Goal: Task Accomplishment & Management: Complete application form

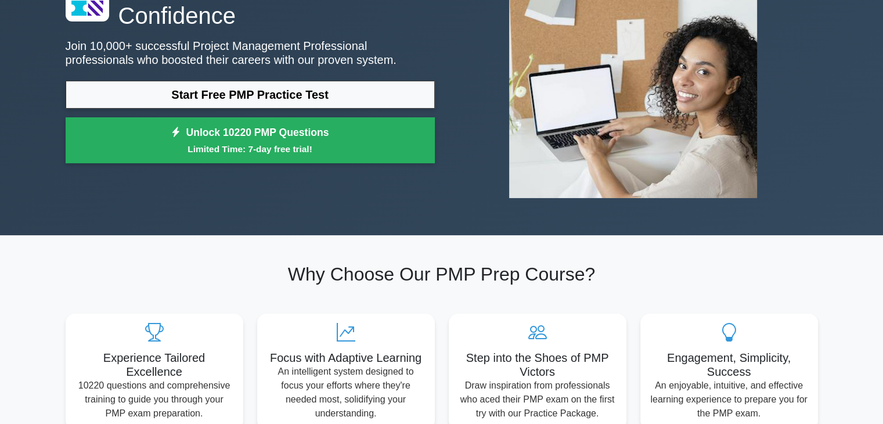
scroll to position [130, 0]
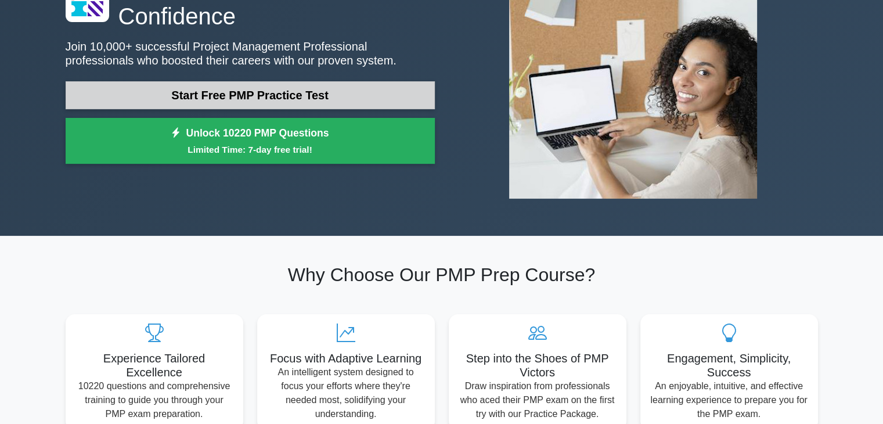
click at [244, 97] on link "Start Free PMP Practice Test" at bounding box center [250, 95] width 369 height 28
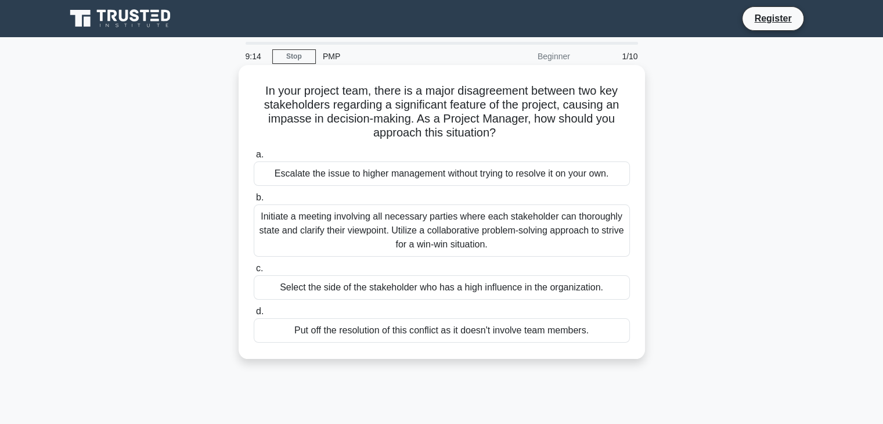
click at [407, 231] on div "Initiate a meeting involving all necessary parties where each stakeholder can t…" at bounding box center [442, 230] width 376 height 52
click at [254, 202] on input "b. Initiate a meeting involving all necessary parties where each stakeholder ca…" at bounding box center [254, 198] width 0 height 8
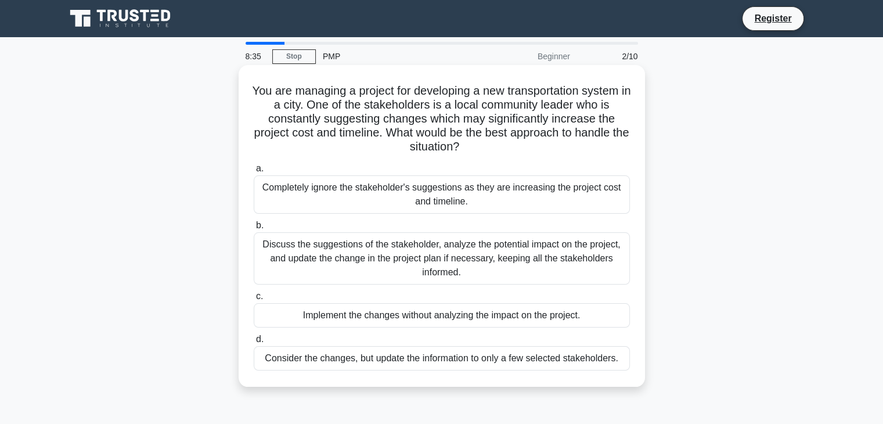
click at [513, 274] on div "Discuss the suggestions of the stakeholder, analyze the potential impact on the…" at bounding box center [442, 258] width 376 height 52
click at [254, 229] on input "b. Discuss the suggestions of the stakeholder, analyze the potential impact on …" at bounding box center [254, 226] width 0 height 8
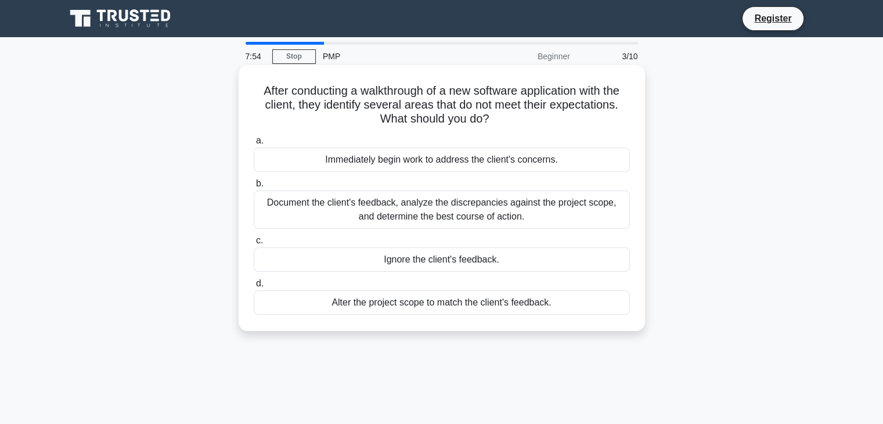
click at [468, 215] on div "Document the client's feedback, analyze the discrepancies against the project s…" at bounding box center [442, 209] width 376 height 38
click at [254, 188] on input "b. Document the client's feedback, analyze the discrepancies against the projec…" at bounding box center [254, 184] width 0 height 8
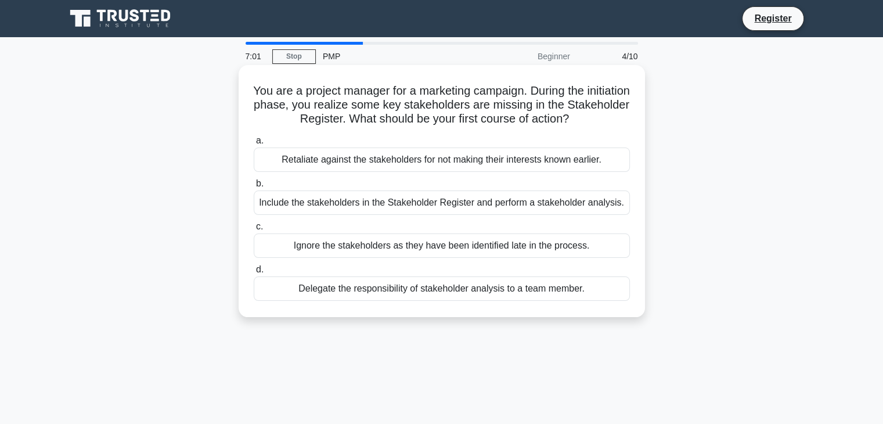
click at [405, 203] on div "Include the stakeholders in the Stakeholder Register and perform a stakeholder …" at bounding box center [442, 202] width 376 height 24
click at [254, 188] on input "b. Include the stakeholders in the Stakeholder Register and perform a stakehold…" at bounding box center [254, 184] width 0 height 8
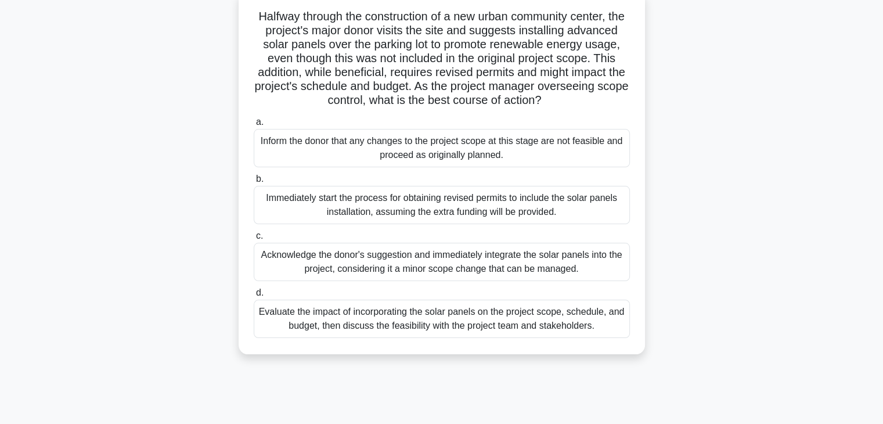
scroll to position [74, 0]
click at [411, 337] on div "Evaluate the impact of incorporating the solar panels on the project scope, sch…" at bounding box center [442, 319] width 376 height 38
click at [254, 297] on input "d. Evaluate the impact of incorporating the solar panels on the project scope, …" at bounding box center [254, 293] width 0 height 8
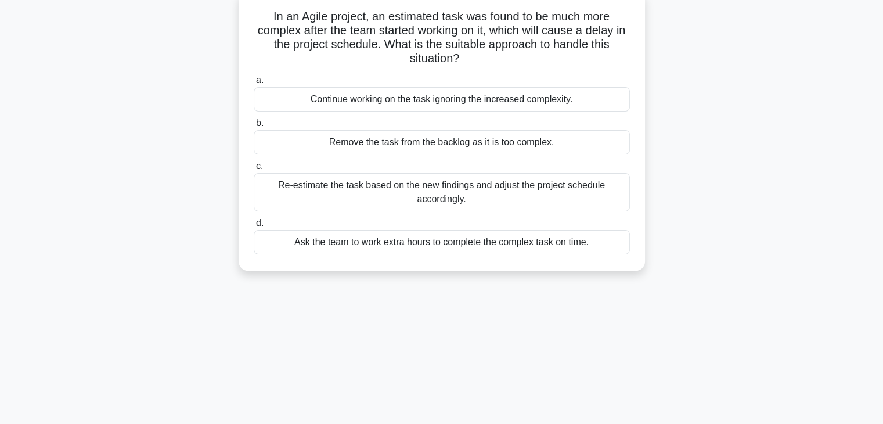
scroll to position [0, 0]
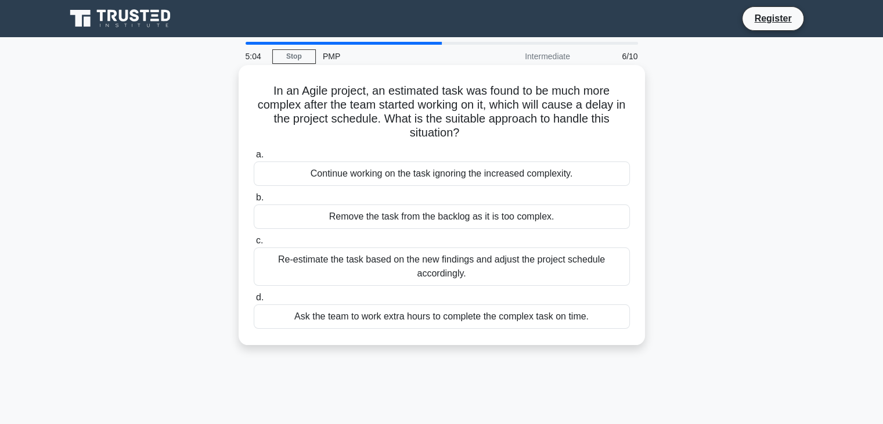
click at [409, 275] on div "Re-estimate the task based on the new findings and adjust the project schedule …" at bounding box center [442, 266] width 376 height 38
click at [254, 245] on input "c. Re-estimate the task based on the new findings and adjust the project schedu…" at bounding box center [254, 241] width 0 height 8
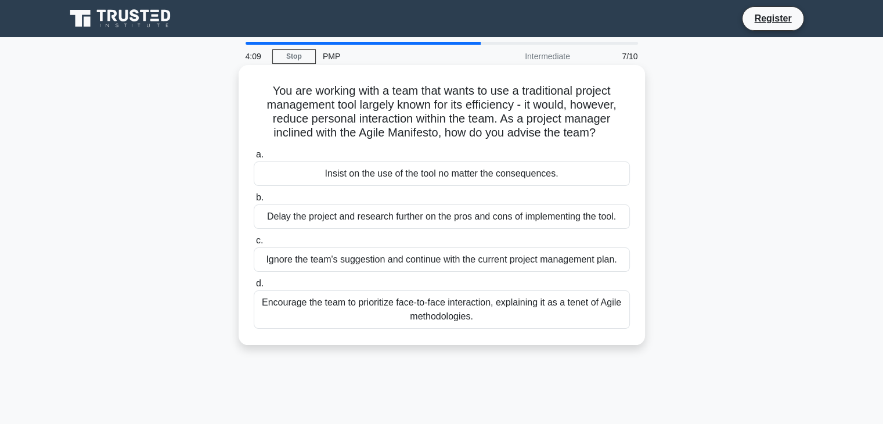
click at [462, 317] on div "Encourage the team to prioritize face-to-face interaction, explaining it as a t…" at bounding box center [442, 309] width 376 height 38
click at [254, 287] on input "d. Encourage the team to prioritize face-to-face interaction, explaining it as …" at bounding box center [254, 284] width 0 height 8
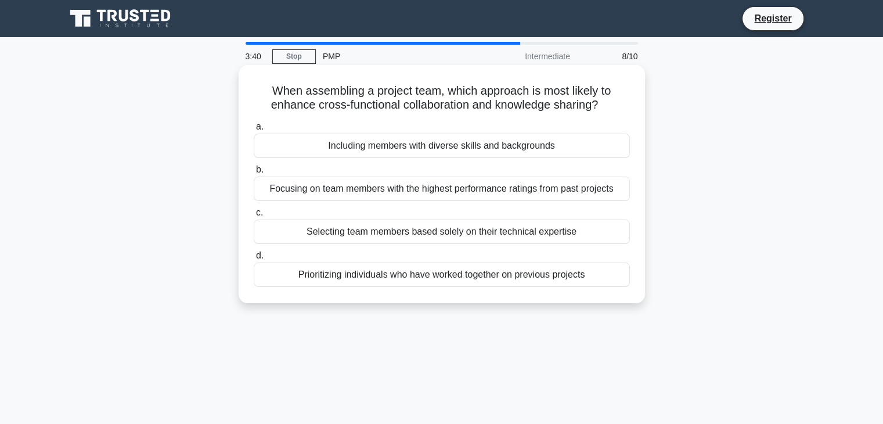
click at [436, 235] on div "Selecting team members based solely on their technical expertise" at bounding box center [442, 232] width 376 height 24
click at [254, 217] on input "c. Selecting team members based solely on their technical expertise" at bounding box center [254, 213] width 0 height 8
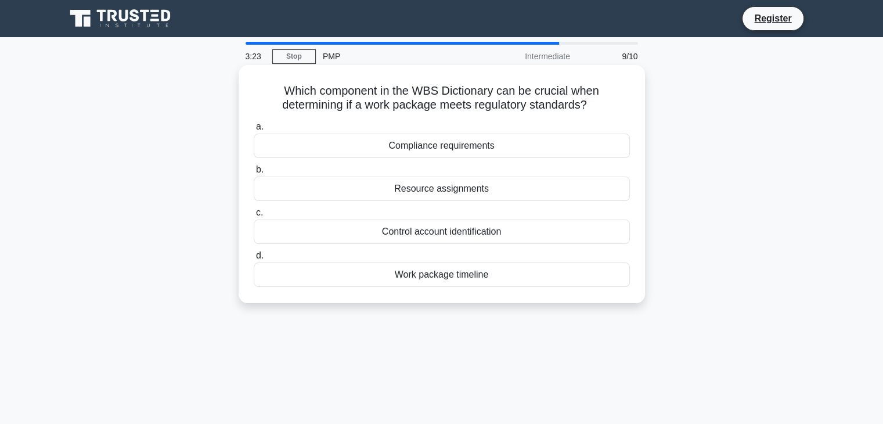
click at [469, 195] on div "Resource assignments" at bounding box center [442, 189] width 376 height 24
click at [254, 174] on input "b. Resource assignments" at bounding box center [254, 170] width 0 height 8
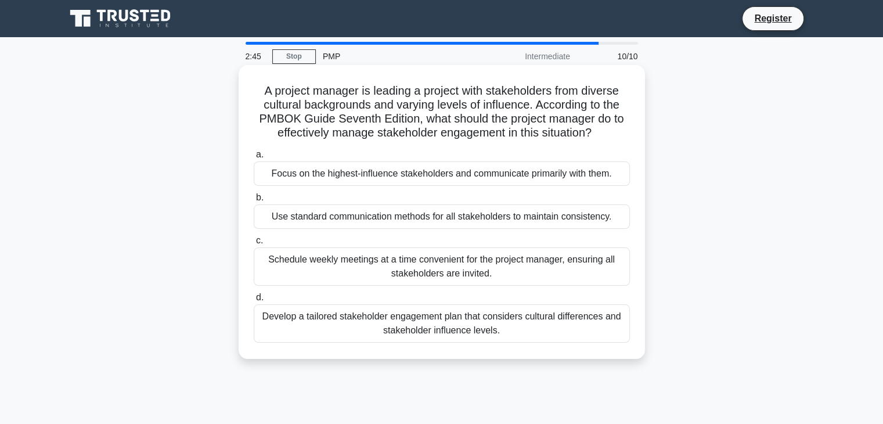
click at [442, 272] on div "Schedule weekly meetings at a time convenient for the project manager, ensuring…" at bounding box center [442, 266] width 376 height 38
click at [254, 245] on input "c. Schedule weekly meetings at a time convenient for the project manager, ensur…" at bounding box center [254, 241] width 0 height 8
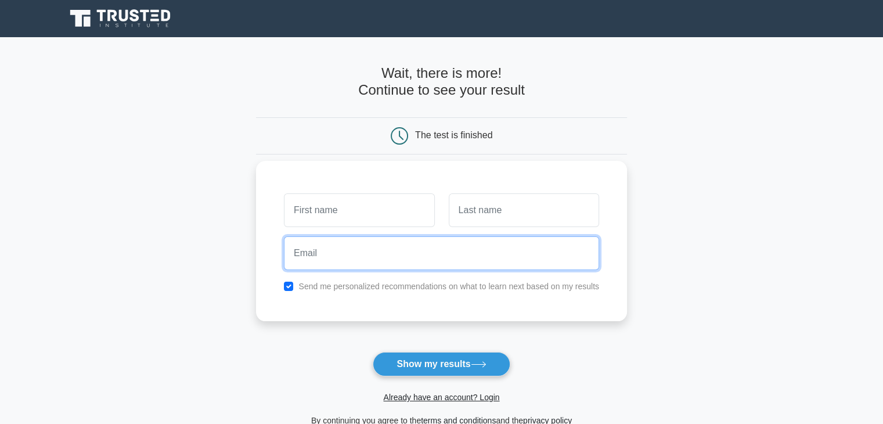
click at [375, 254] on input "email" at bounding box center [441, 253] width 315 height 34
paste input "wabose4170@discrip.com"
type input "wabose4170@discrip.com"
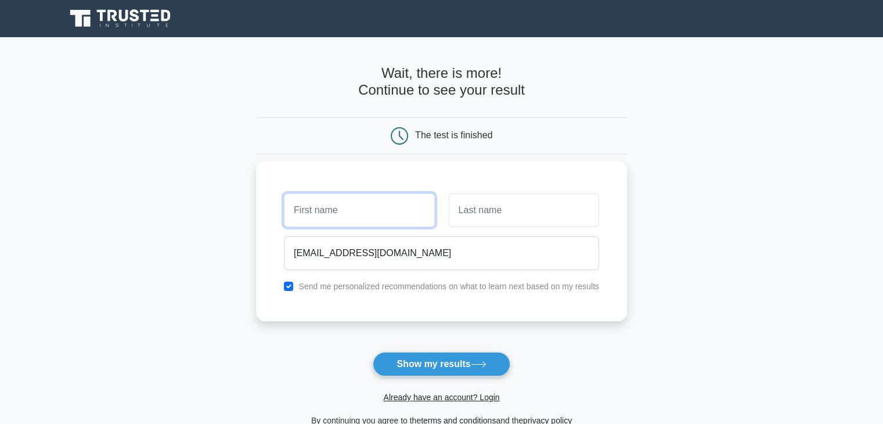
click at [337, 212] on input "text" at bounding box center [359, 210] width 150 height 34
type input "anu"
click at [478, 203] on input "text" at bounding box center [524, 210] width 150 height 34
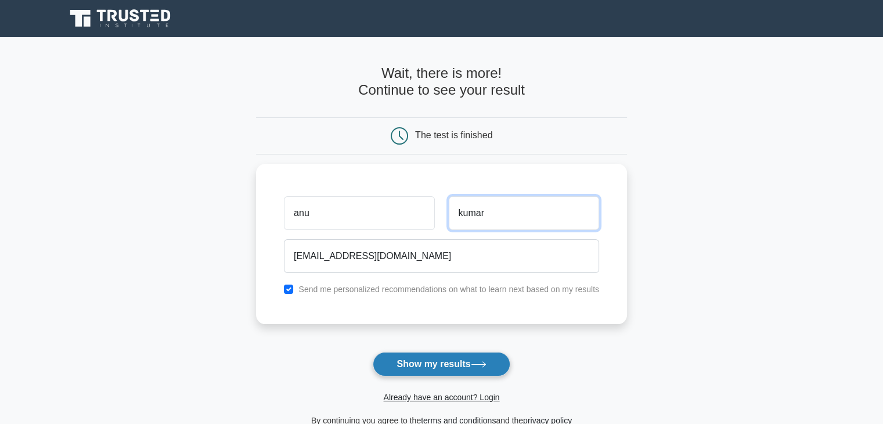
type input "kumar"
click at [442, 363] on button "Show my results" at bounding box center [441, 364] width 137 height 24
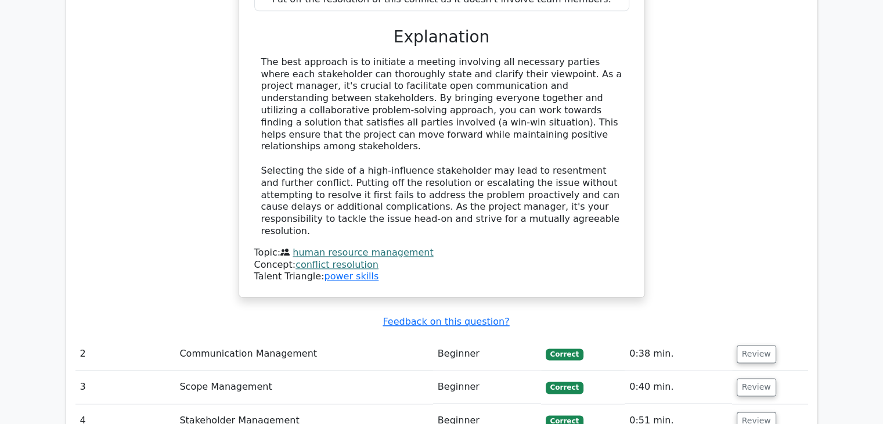
scroll to position [1379, 0]
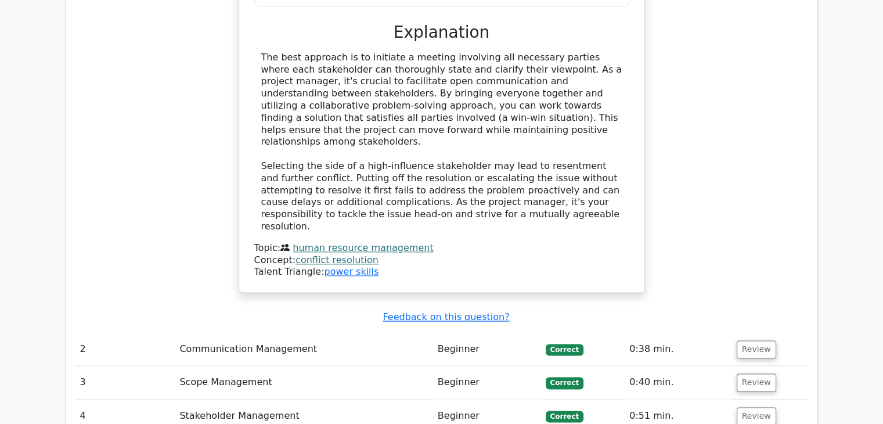
click at [354, 333] on td "Communication Management" at bounding box center [304, 349] width 258 height 33
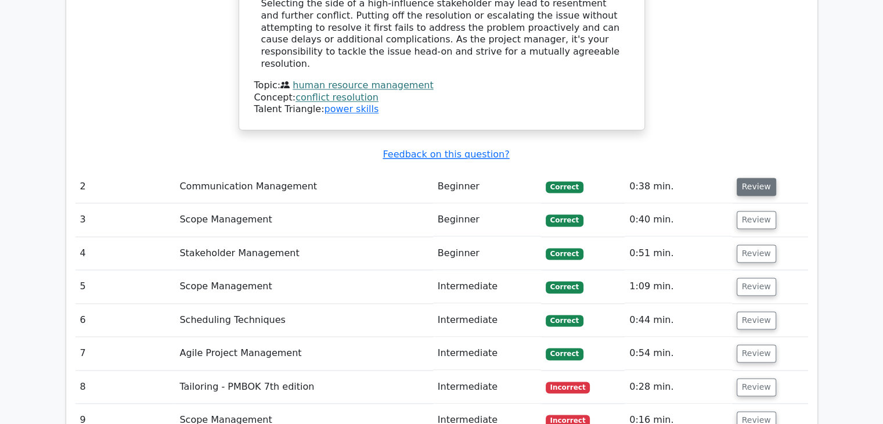
scroll to position [1543, 0]
click at [754, 377] on button "Review" at bounding box center [756, 386] width 39 height 18
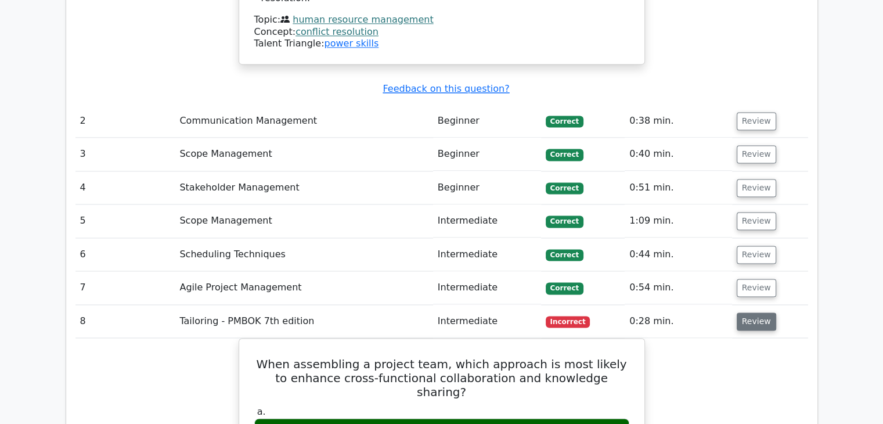
scroll to position [1606, 0]
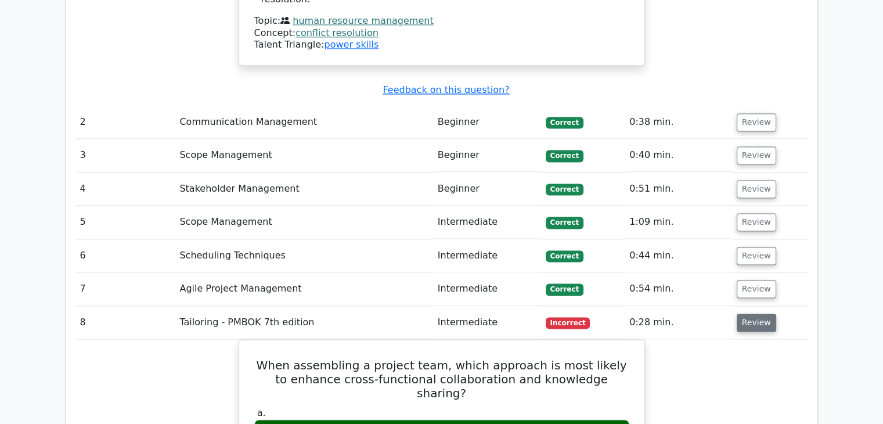
click at [747, 314] on button "Review" at bounding box center [756, 323] width 39 height 18
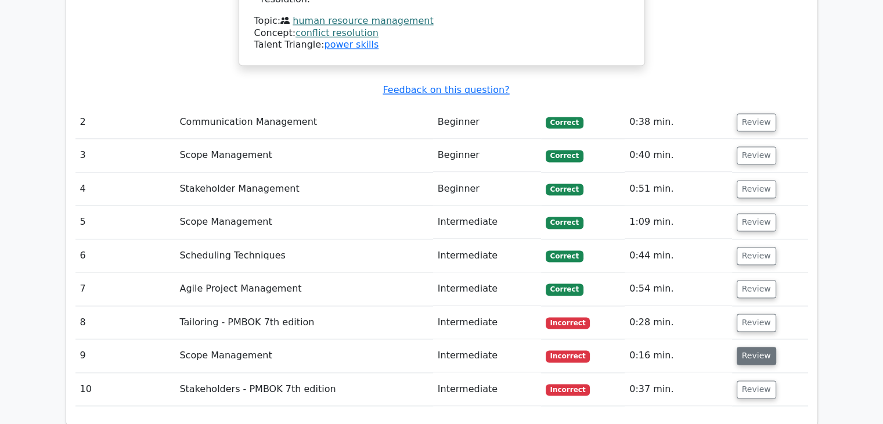
click at [752, 347] on button "Review" at bounding box center [756, 356] width 39 height 18
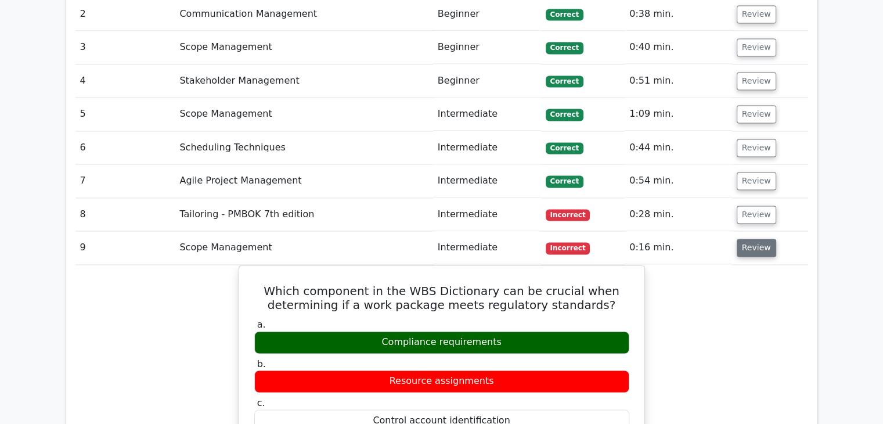
scroll to position [1714, 0]
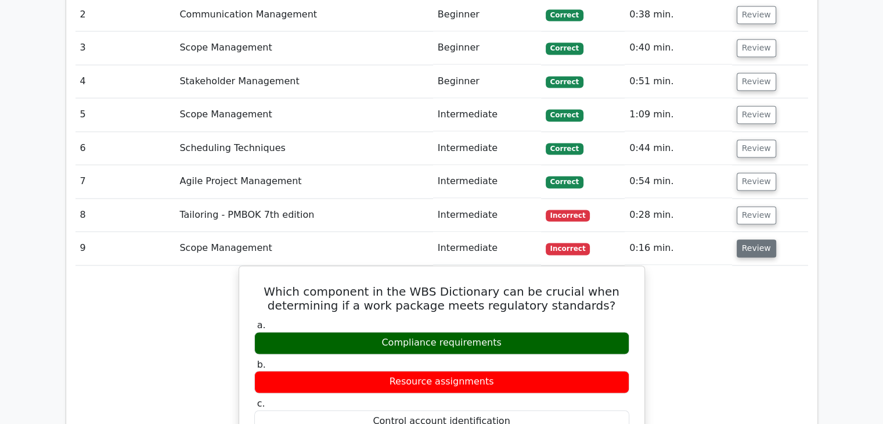
click at [753, 239] on button "Review" at bounding box center [756, 248] width 39 height 18
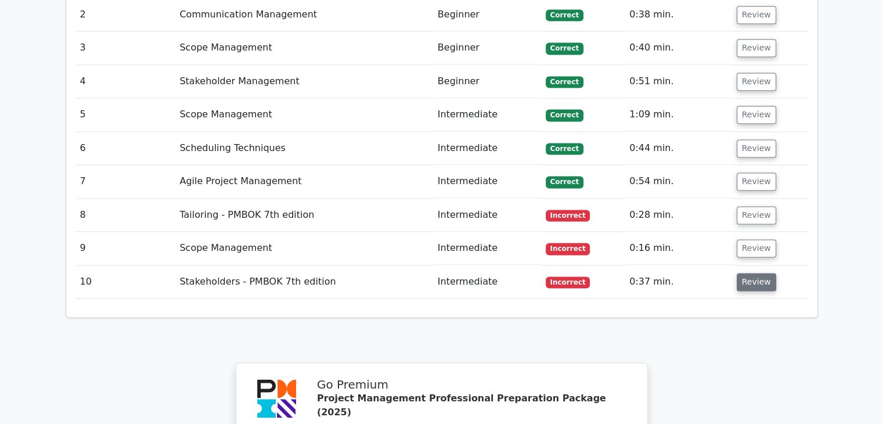
click at [753, 273] on button "Review" at bounding box center [756, 282] width 39 height 18
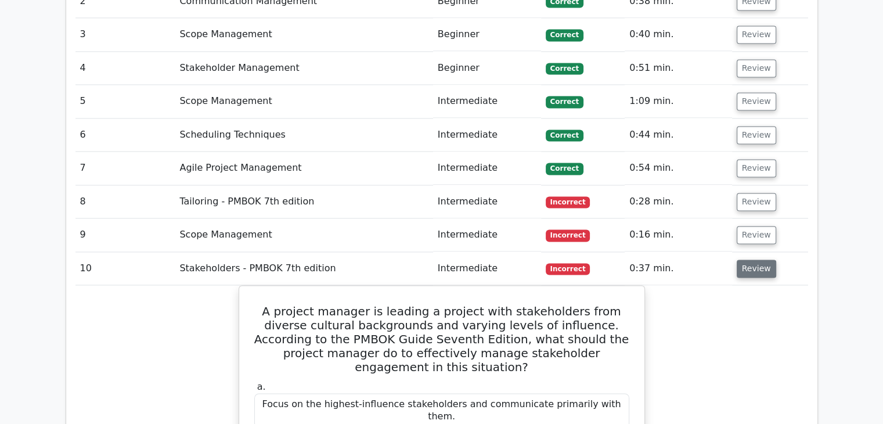
scroll to position [1633, 0]
